Goal: Find contact information: Find contact information

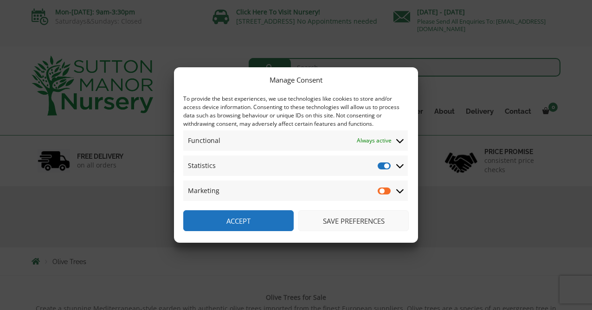
click at [385, 167] on input "Statistics" at bounding box center [385, 165] width 14 height 9
checkbox input "false"
click at [370, 222] on button "Save preferences" at bounding box center [353, 220] width 110 height 21
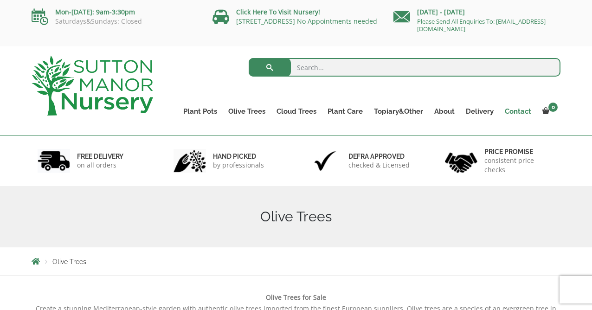
click at [513, 113] on link "Contact" at bounding box center [518, 111] width 38 height 13
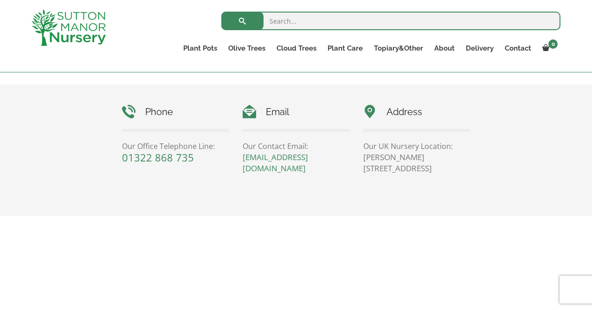
scroll to position [418, 0]
drag, startPoint x: 444, startPoint y: 170, endPoint x: 374, endPoint y: 142, distance: 75.7
click at [374, 142] on div "Address Our UK Nursery Location: [PERSON_NAME][STREET_ADDRESS]" at bounding box center [416, 141] width 107 height 69
copy div "Our UK Nursery Location: [PERSON_NAME][STREET_ADDRESS]"
